Goal: Task Accomplishment & Management: Manage account settings

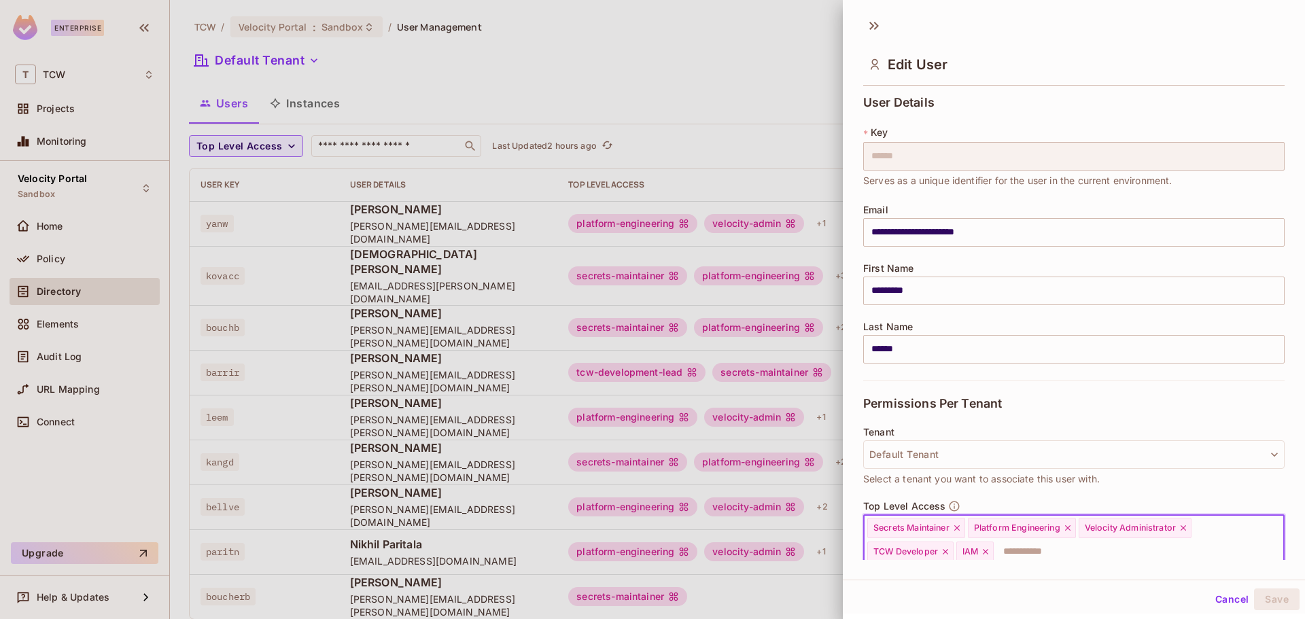
scroll to position [5, 0]
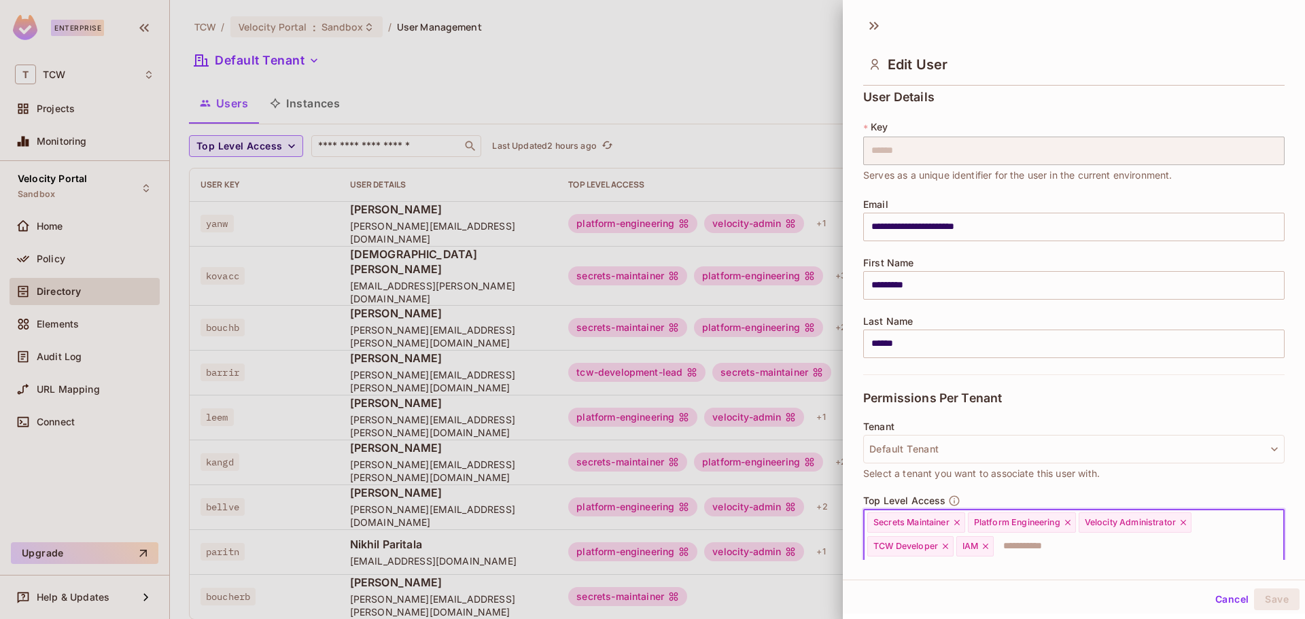
click at [986, 543] on icon at bounding box center [986, 547] width 10 height 10
click at [961, 522] on icon at bounding box center [958, 523] width 10 height 10
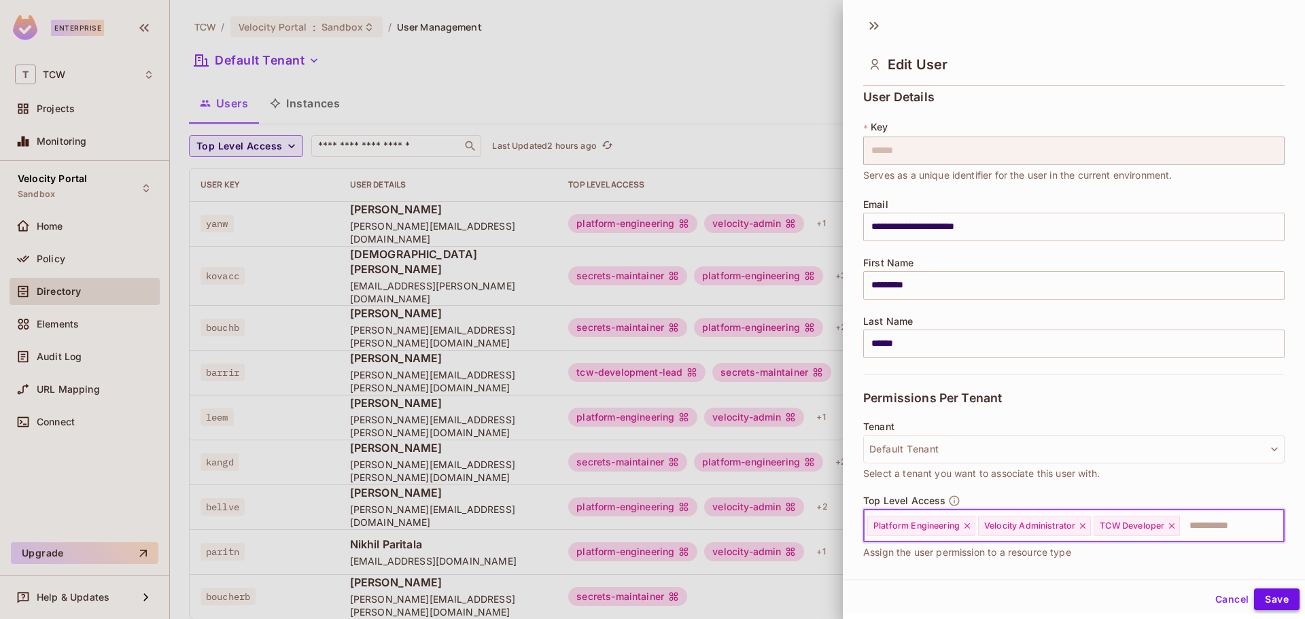
click at [1284, 602] on button "Save" at bounding box center [1277, 600] width 46 height 22
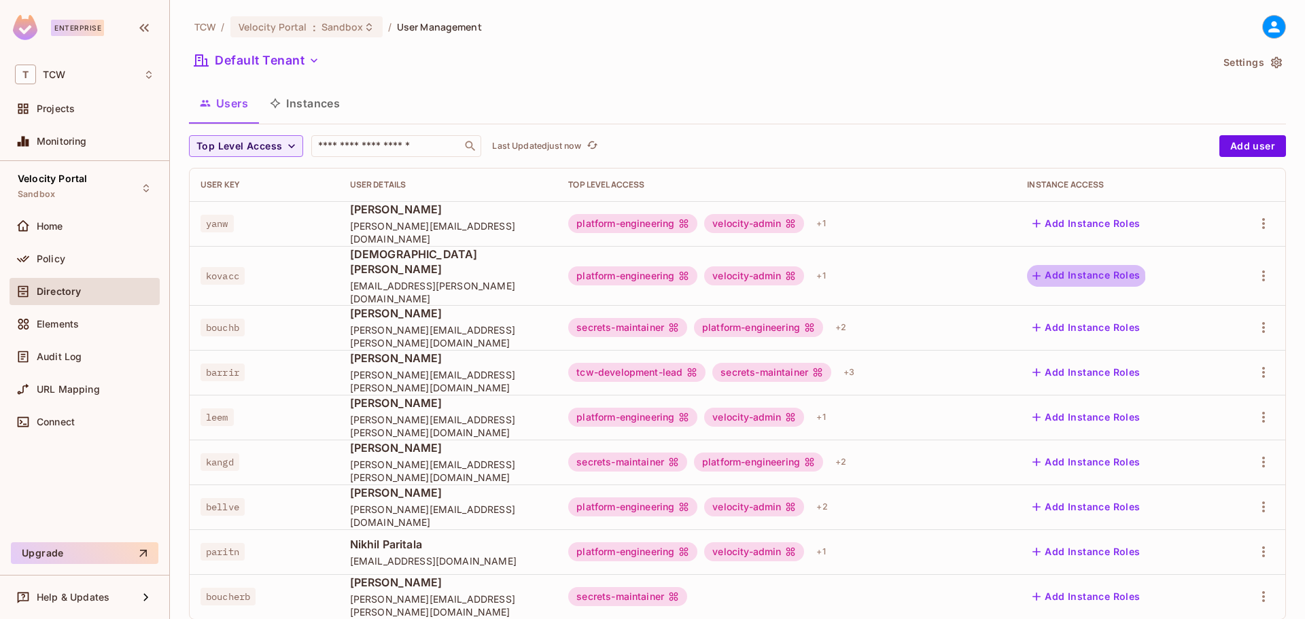
click at [1039, 271] on button "Add Instance Roles" at bounding box center [1086, 276] width 118 height 22
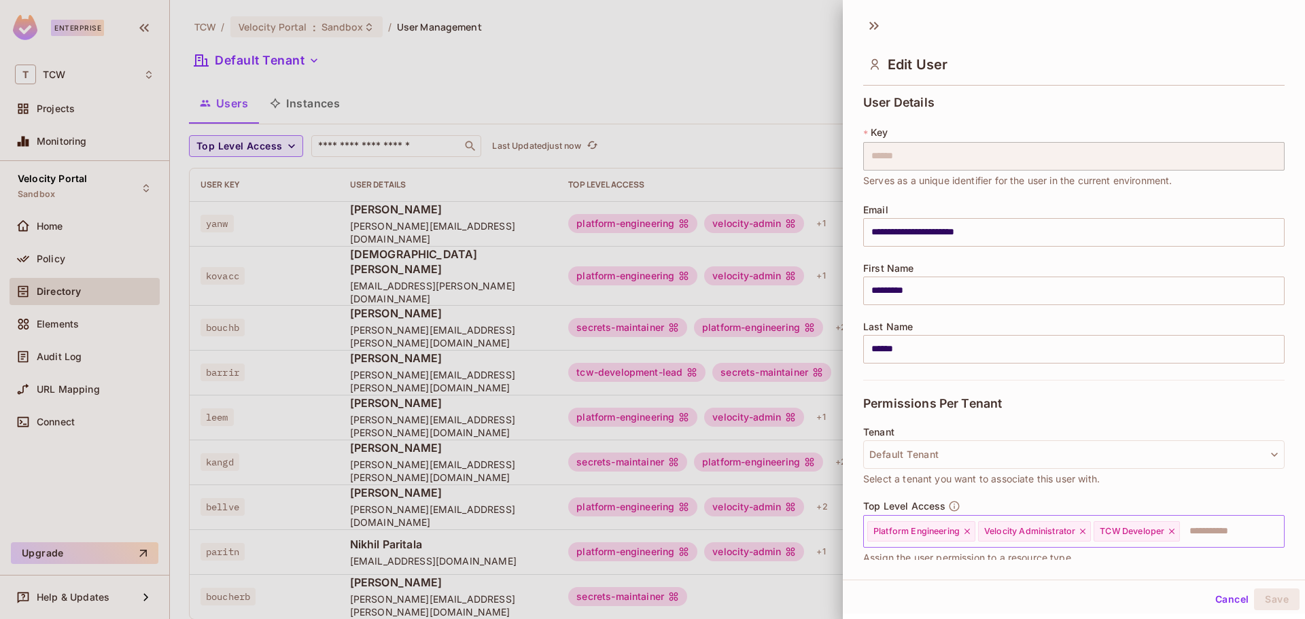
click at [1227, 526] on input "text" at bounding box center [1220, 531] width 77 height 27
type input "*****"
click at [908, 576] on li "Secrets Maintainer" at bounding box center [1063, 565] width 401 height 24
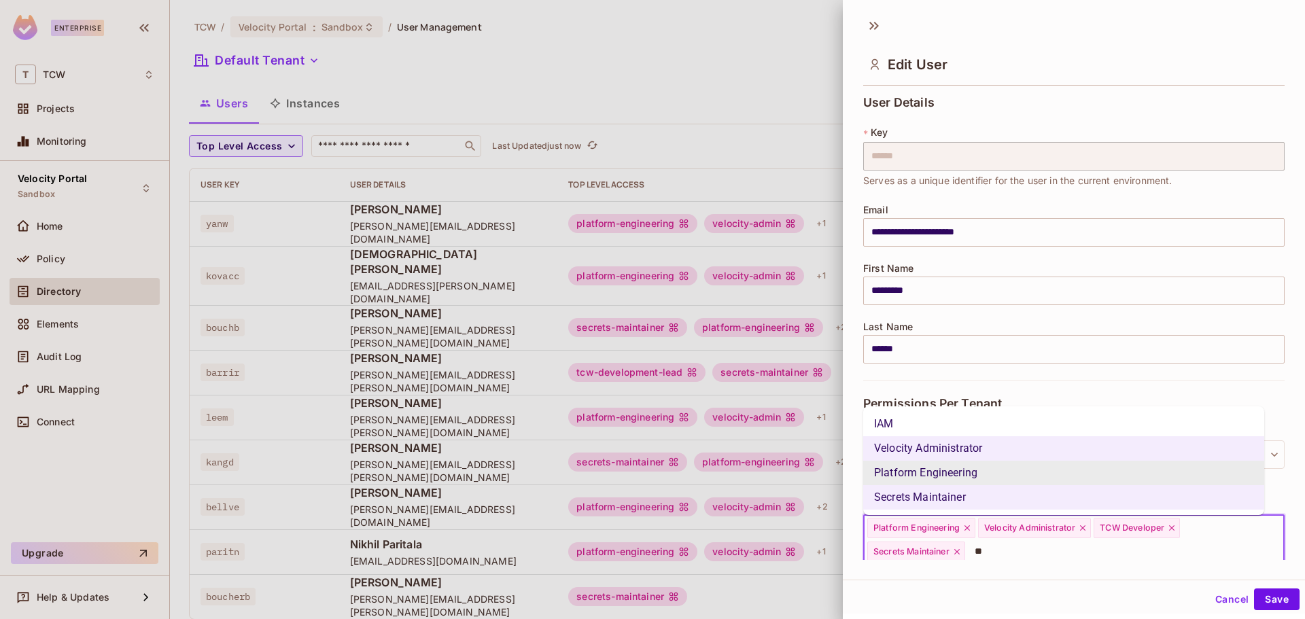
type input "***"
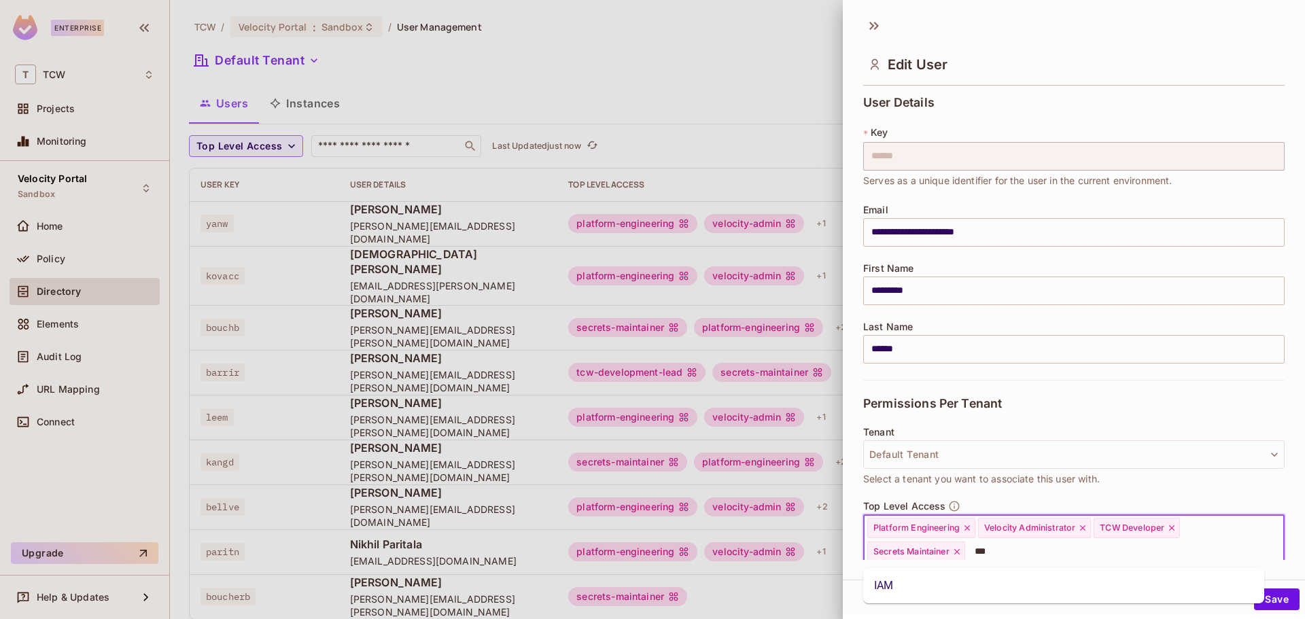
click at [1008, 582] on li "IAM" at bounding box center [1063, 586] width 401 height 24
click at [1262, 588] on div "Cancel Save" at bounding box center [1074, 599] width 462 height 33
click at [1256, 602] on button "Save" at bounding box center [1277, 600] width 46 height 22
